Goal: Information Seeking & Learning: Learn about a topic

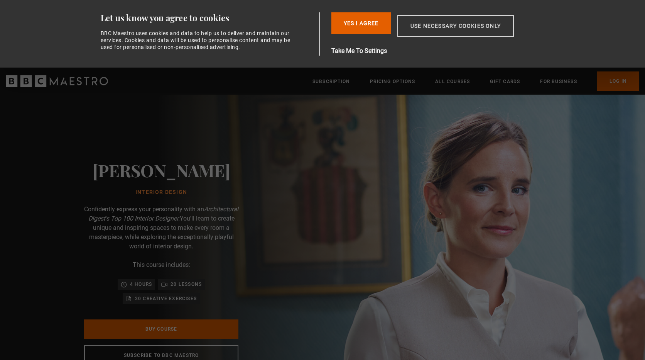
click at [432, 30] on button "Use necessary cookies only" at bounding box center [456, 26] width 117 height 22
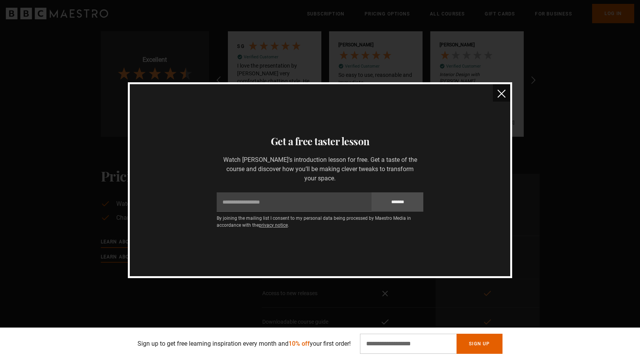
scroll to position [1235, 0]
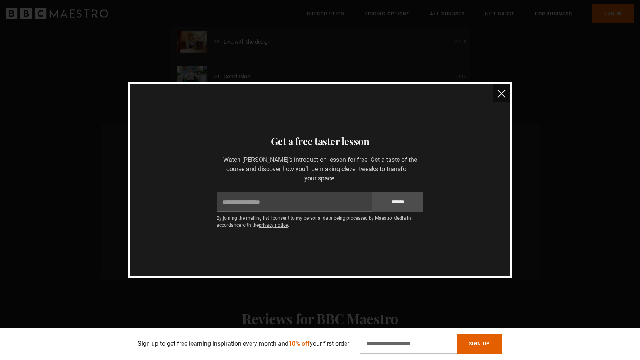
click at [501, 98] on img "close" at bounding box center [501, 94] width 8 height 8
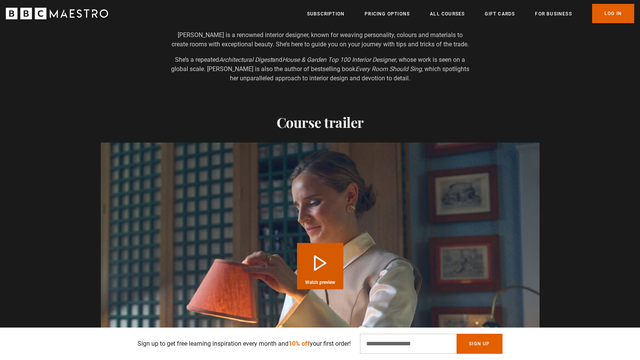
scroll to position [0, 506]
click at [320, 260] on button "Play Course overview for Interior Design with [PERSON_NAME] Watch preview" at bounding box center [320, 266] width 46 height 46
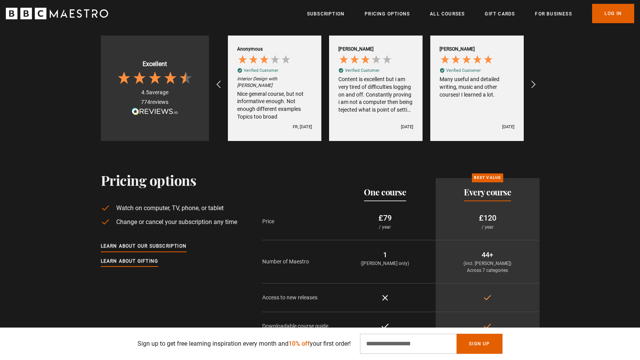
scroll to position [1496, 0]
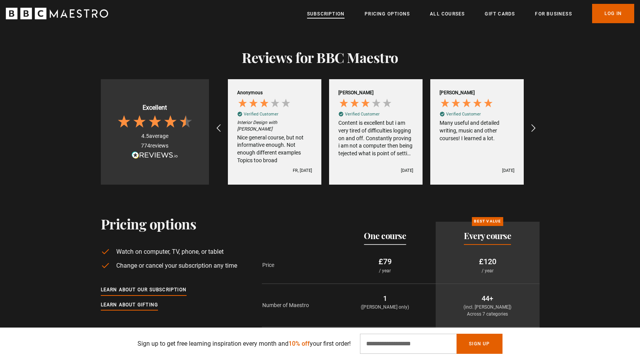
click at [315, 13] on link "Subscription" at bounding box center [325, 14] width 37 height 8
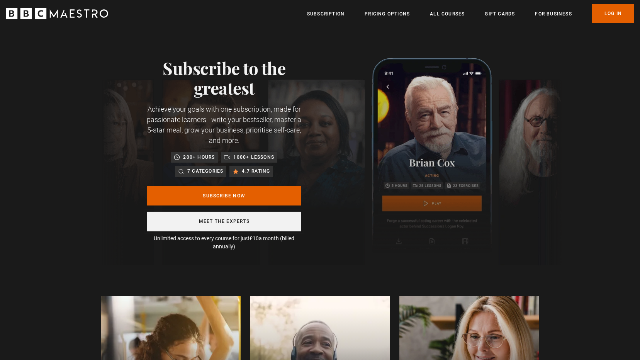
click at [233, 222] on link "Meet the experts" at bounding box center [224, 222] width 154 height 20
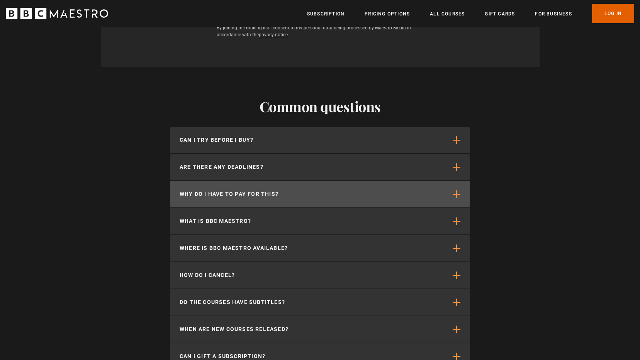
scroll to position [1989, 0]
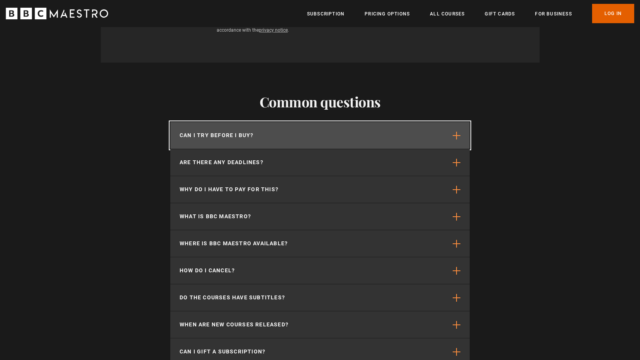
click at [212, 131] on p "Can I try before I buy?" at bounding box center [216, 135] width 74 height 8
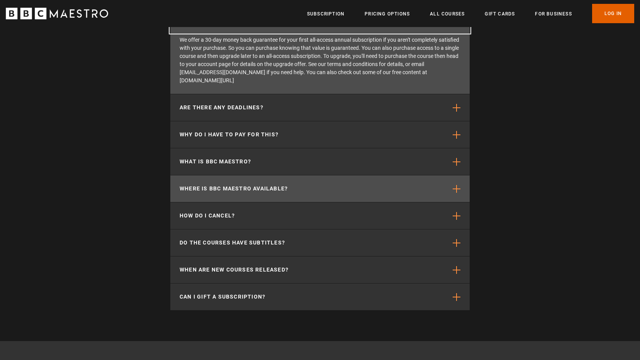
scroll to position [0, 506]
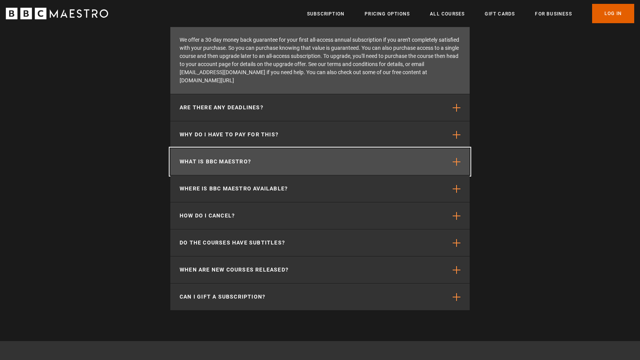
click at [272, 148] on button "What is BBC Maestro?" at bounding box center [319, 161] width 299 height 27
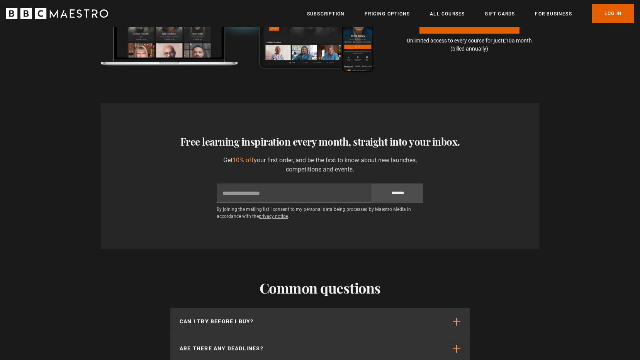
scroll to position [1603, 0]
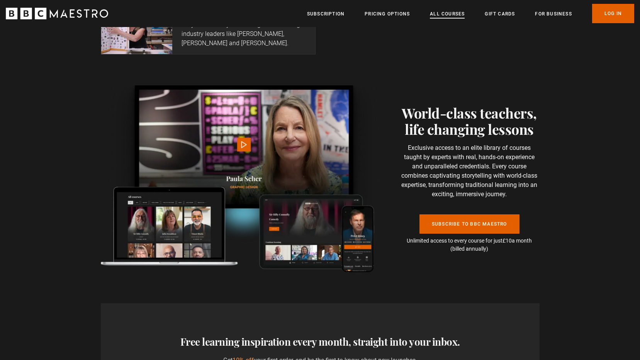
click at [445, 13] on link "All Courses" at bounding box center [447, 14] width 35 height 8
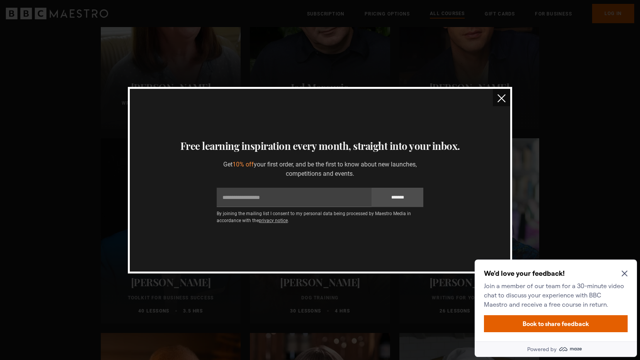
scroll to position [2316, 0]
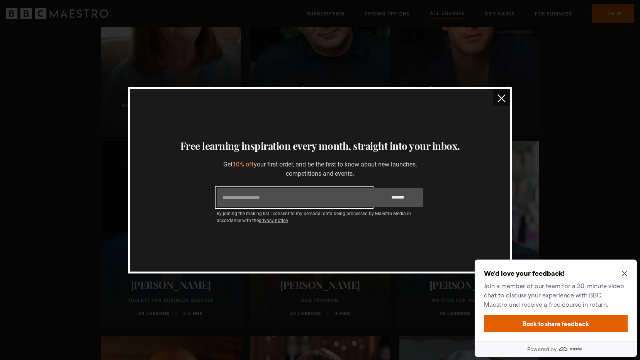
drag, startPoint x: 324, startPoint y: 196, endPoint x: 331, endPoint y: 189, distance: 10.1
click at [330, 190] on input "Email" at bounding box center [294, 197] width 155 height 19
type input "**********"
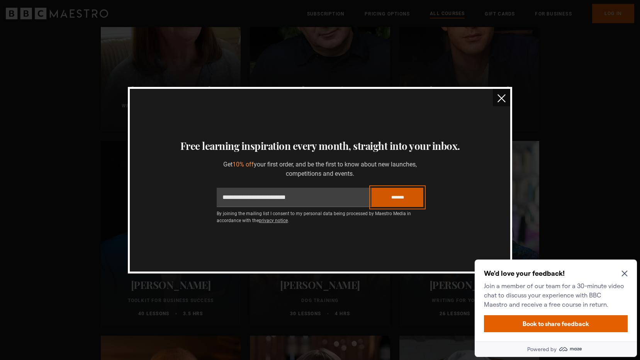
drag, startPoint x: 391, startPoint y: 196, endPoint x: 393, endPoint y: 191, distance: 5.4
click at [392, 195] on input "*******" at bounding box center [397, 197] width 52 height 19
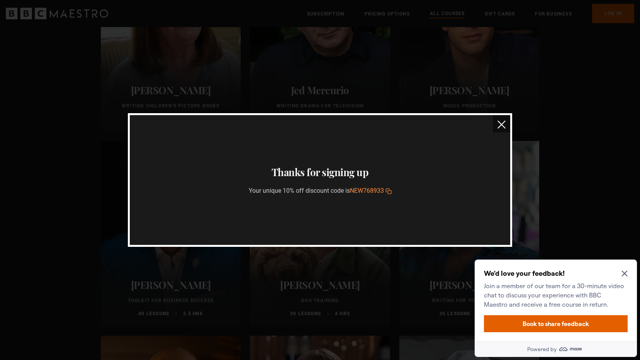
click at [500, 126] on img "close" at bounding box center [501, 124] width 8 height 8
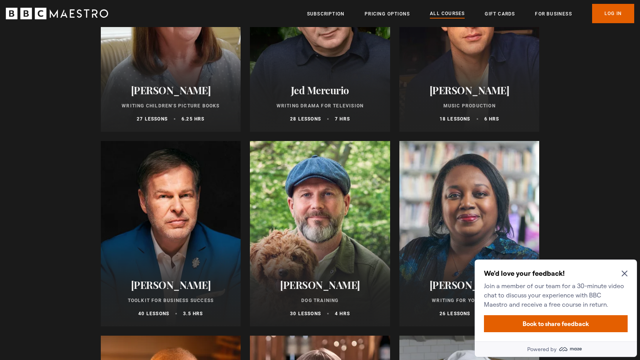
click at [625, 270] on div "We'd love your feedback! Join a member of our team for a 30-minute video chat t…" at bounding box center [555, 300] width 162 height 82
click at [625, 273] on icon "Close Maze Prompt" at bounding box center [624, 273] width 6 height 6
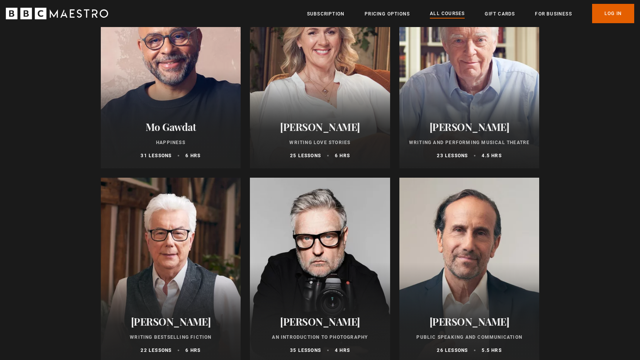
scroll to position [1312, 0]
